Goal: Information Seeking & Learning: Learn about a topic

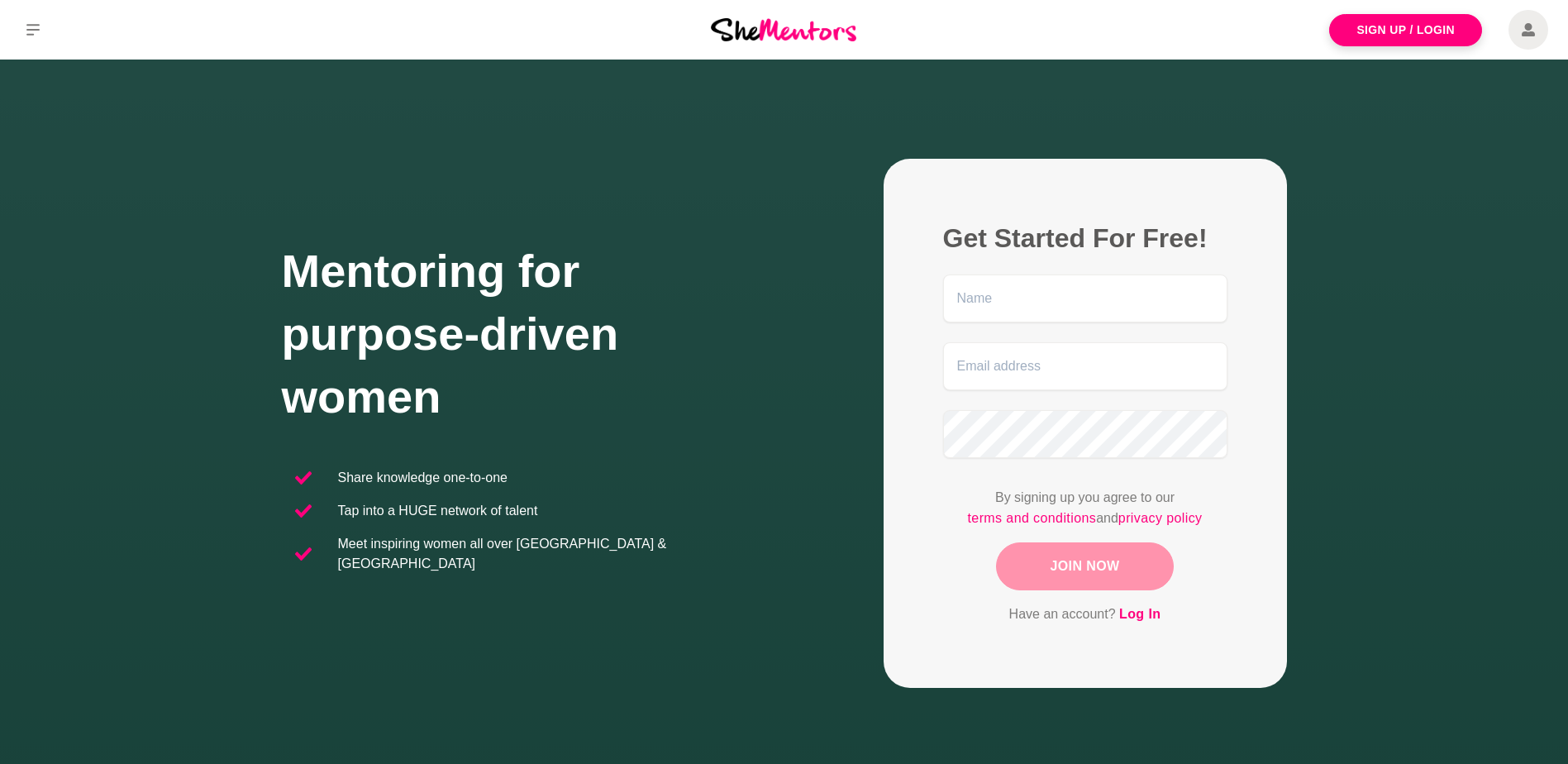
click at [646, 496] on div "Mentoring for purpose-driven women Share knowledge one-to-one Tap into a HUGE n…" at bounding box center [533, 422] width 502 height 367
click at [768, 31] on img at bounding box center [784, 29] width 146 height 23
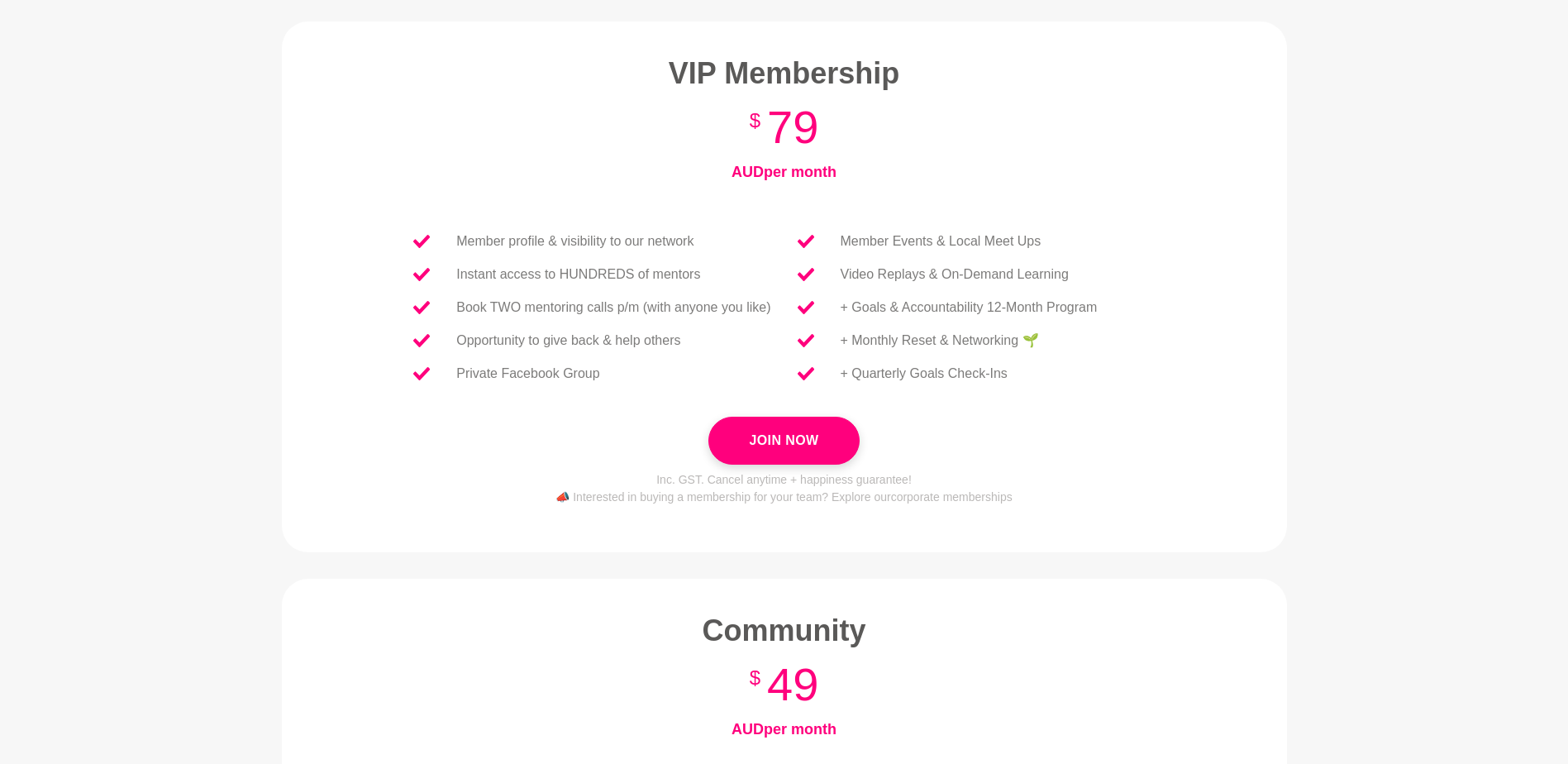
scroll to position [57, 0]
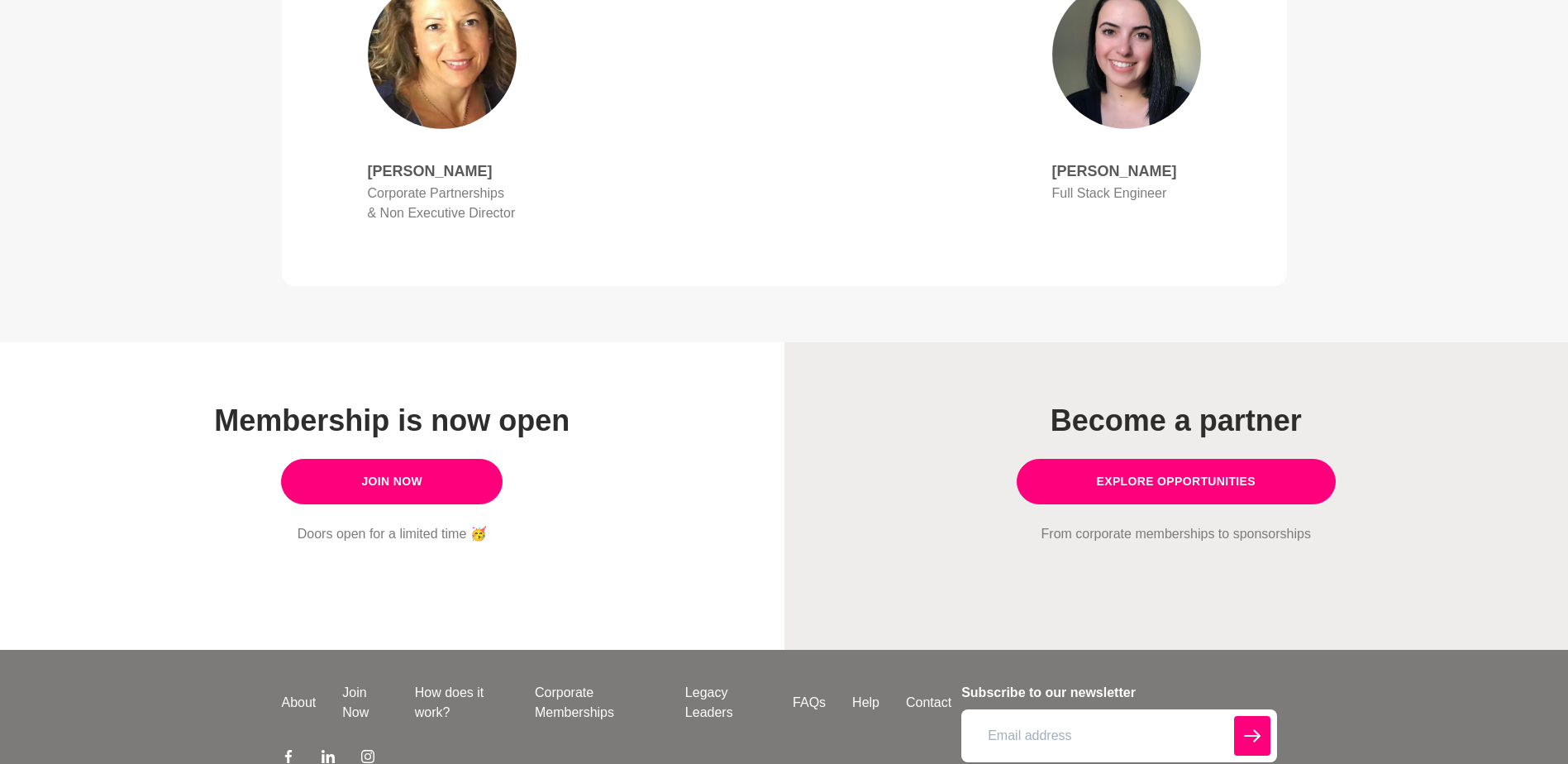
scroll to position [1298, 0]
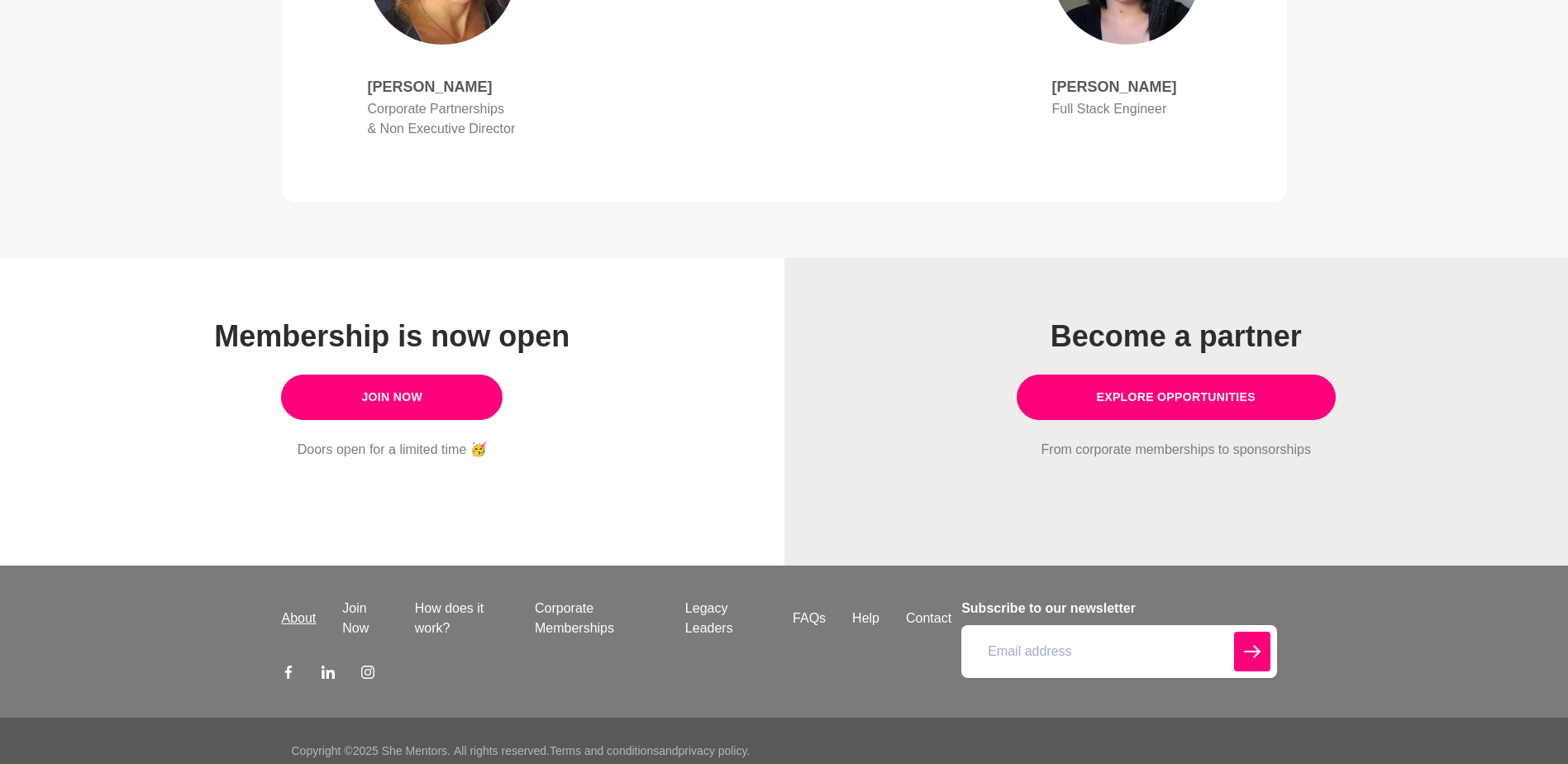
click at [303, 608] on link "About" at bounding box center [299, 618] width 61 height 20
click at [441, 599] on link "How does it work?" at bounding box center [462, 618] width 120 height 39
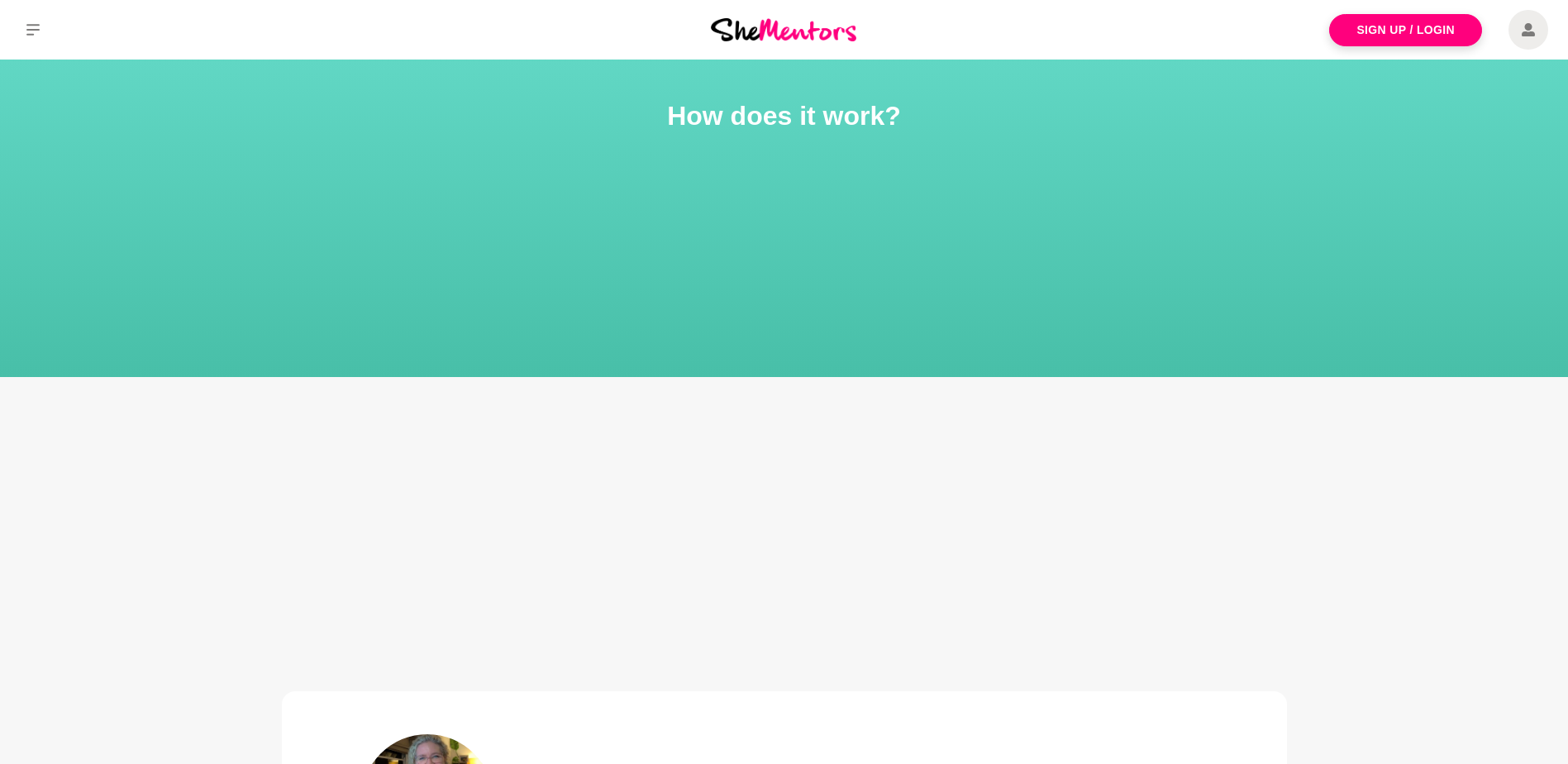
drag, startPoint x: 1565, startPoint y: 76, endPoint x: 1575, endPoint y: 258, distance: 182.3
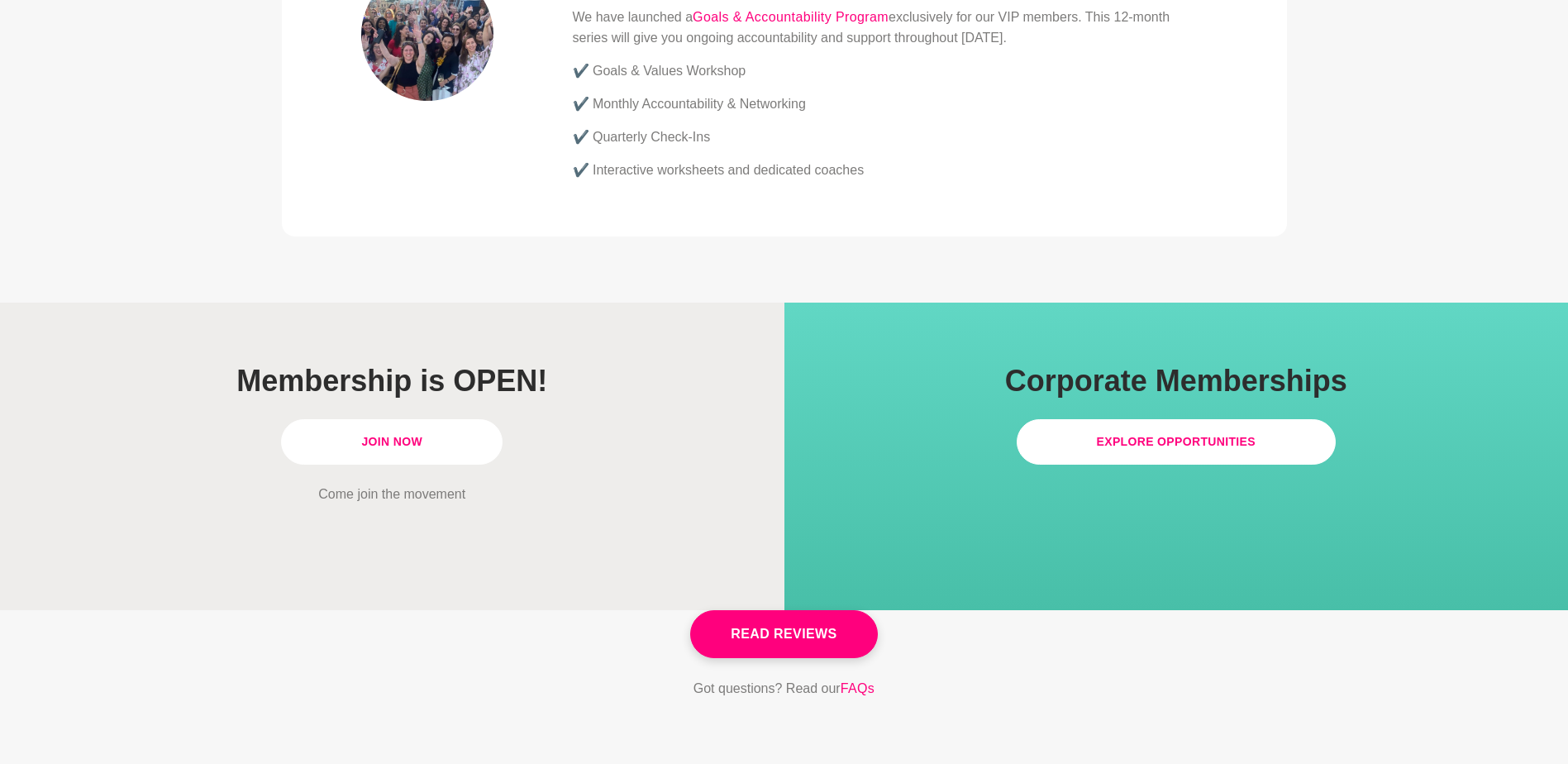
scroll to position [4725, 0]
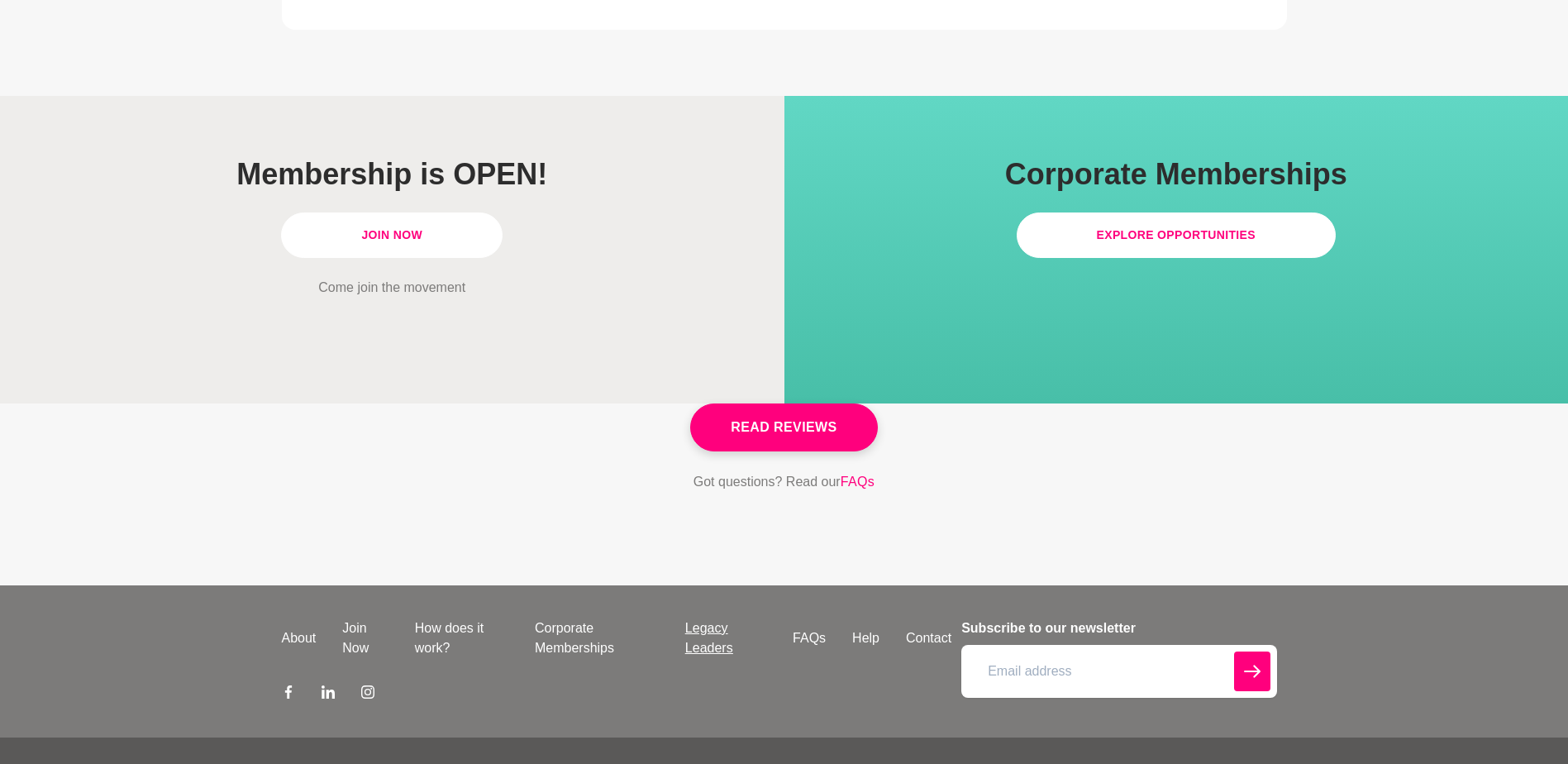
click at [696, 618] on link "Legacy Leaders" at bounding box center [725, 638] width 107 height 39
